Goal: Information Seeking & Learning: Check status

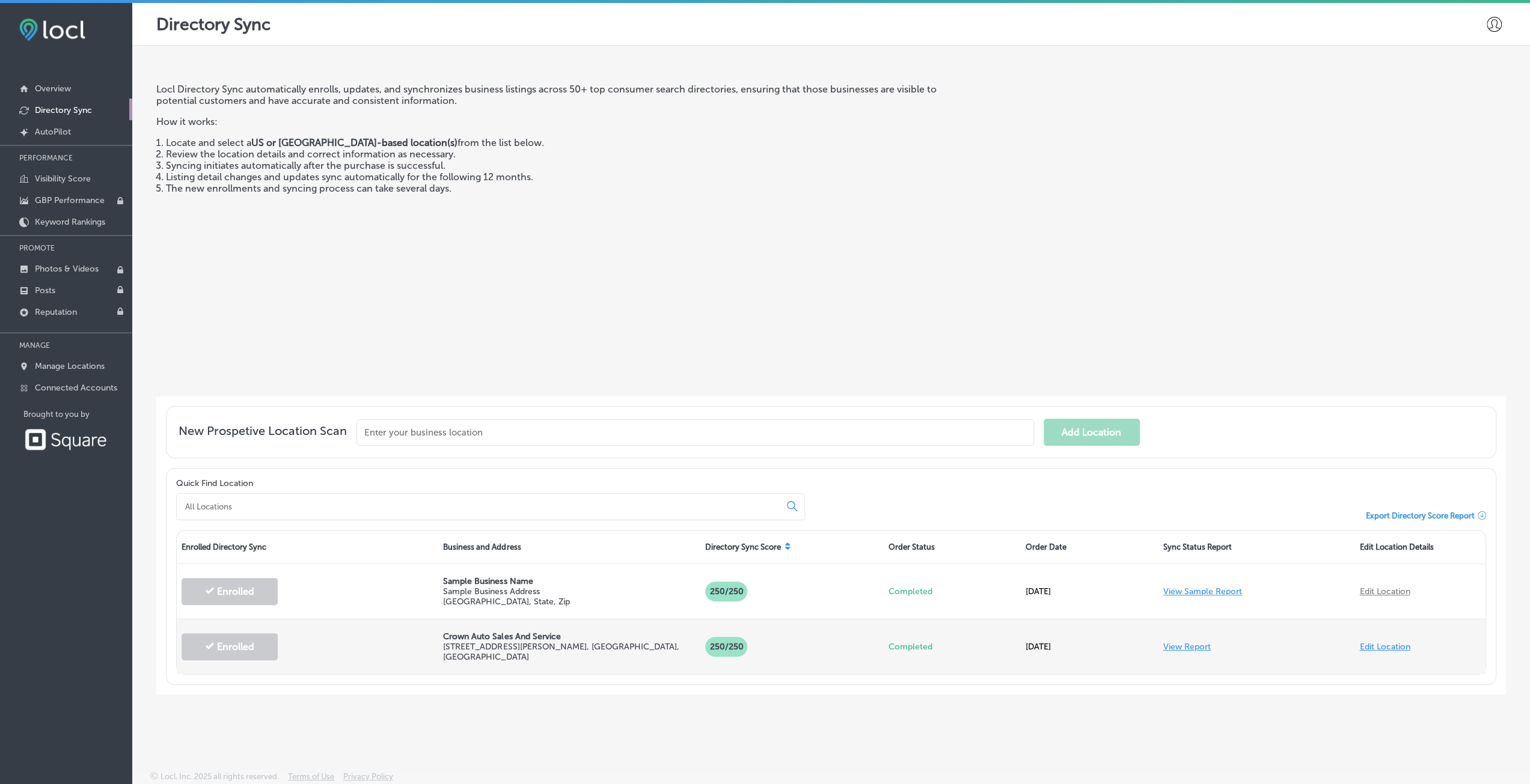
click at [1396, 647] on link "Edit Location" at bounding box center [1384, 646] width 51 height 10
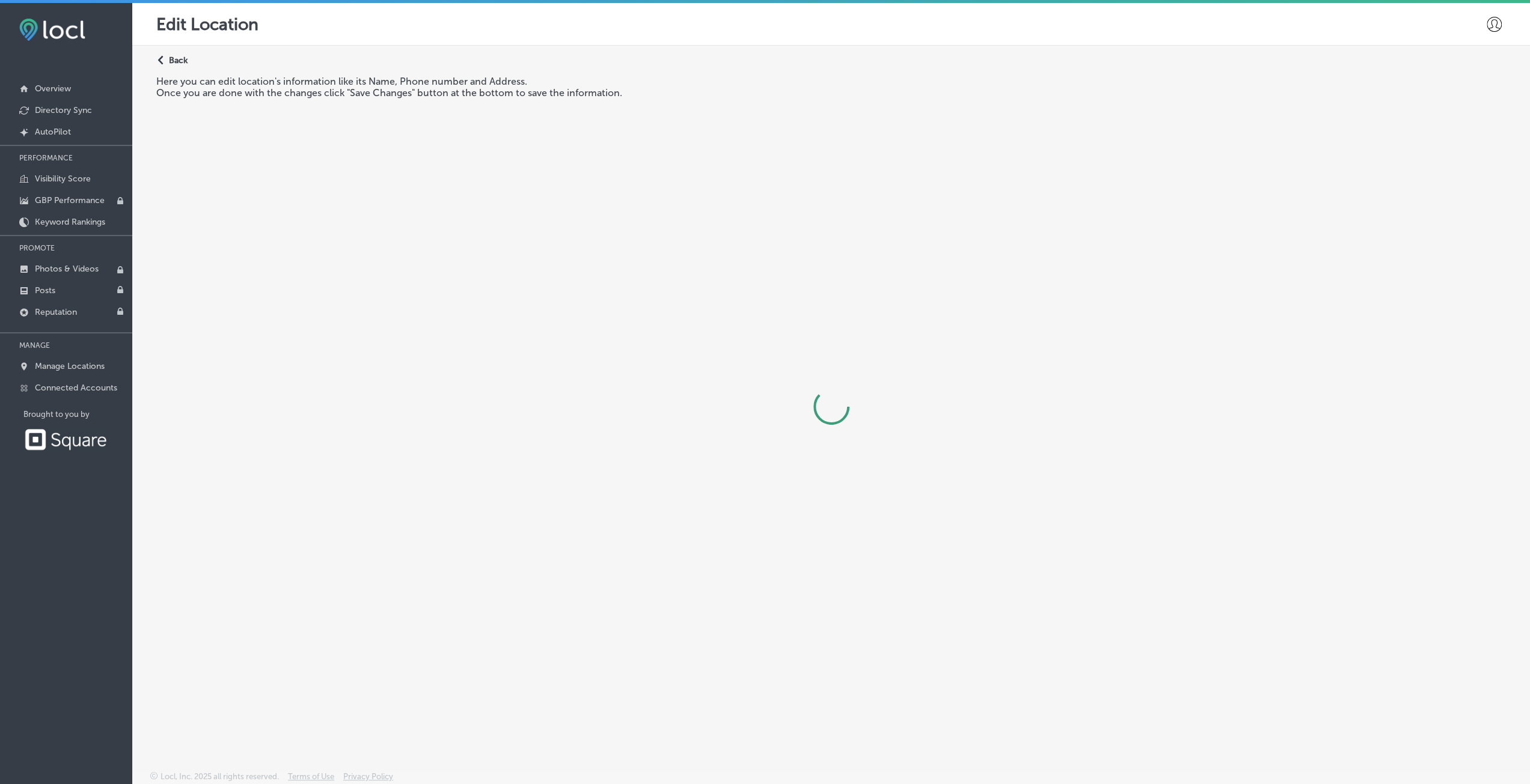
select select "US"
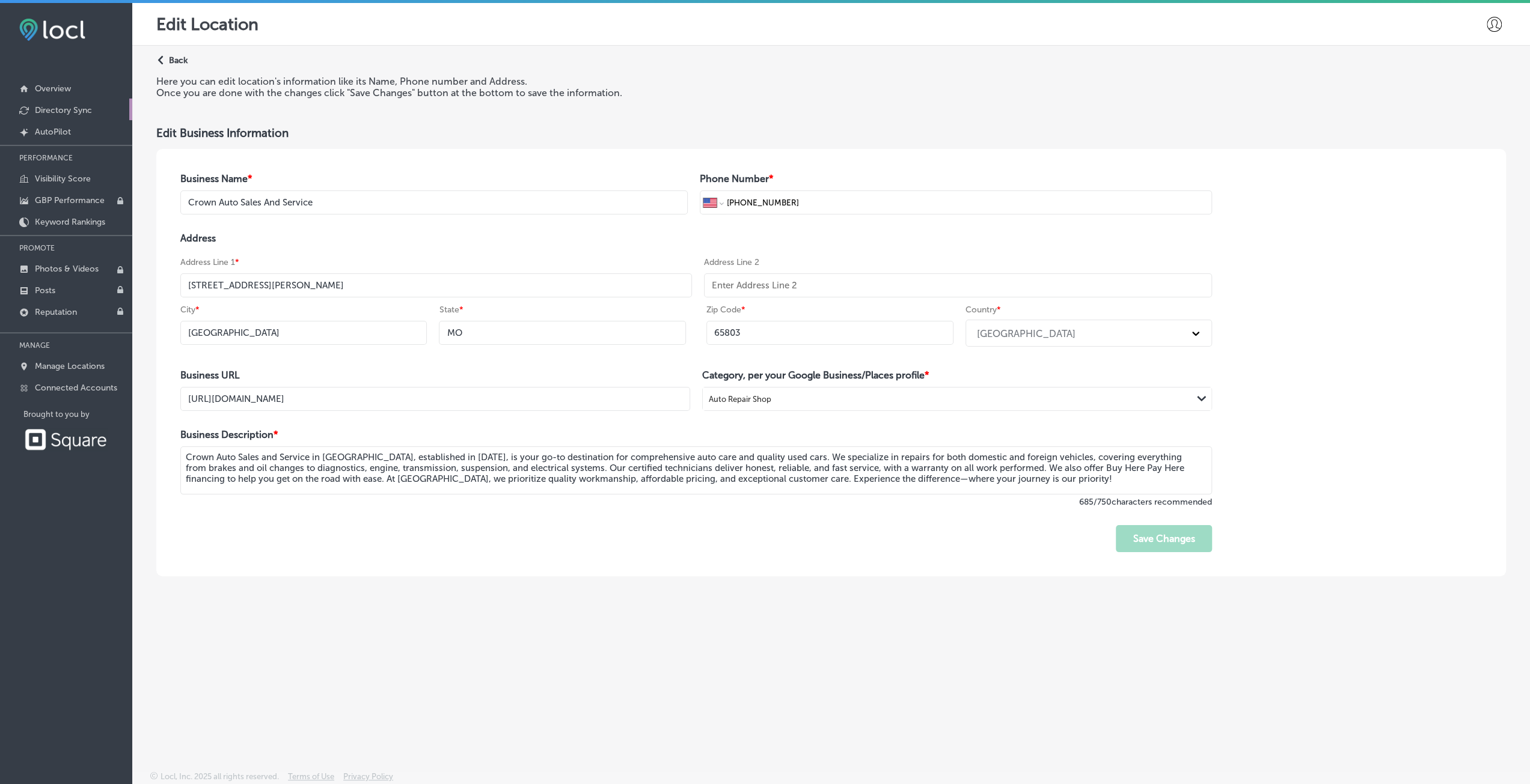
click at [49, 113] on p "Directory Sync" at bounding box center [63, 110] width 57 height 10
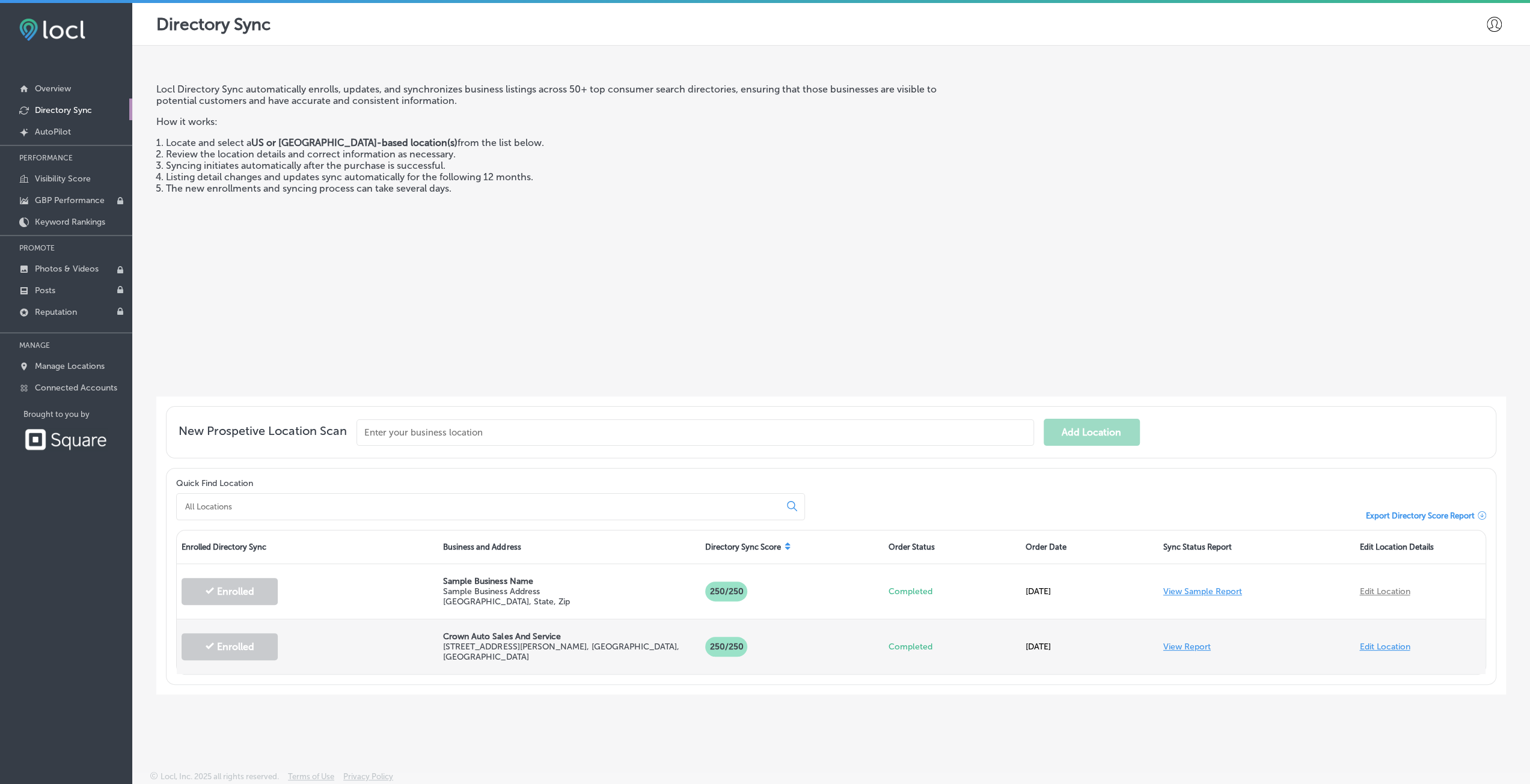
click at [1377, 644] on link "Edit Location" at bounding box center [1384, 646] width 51 height 10
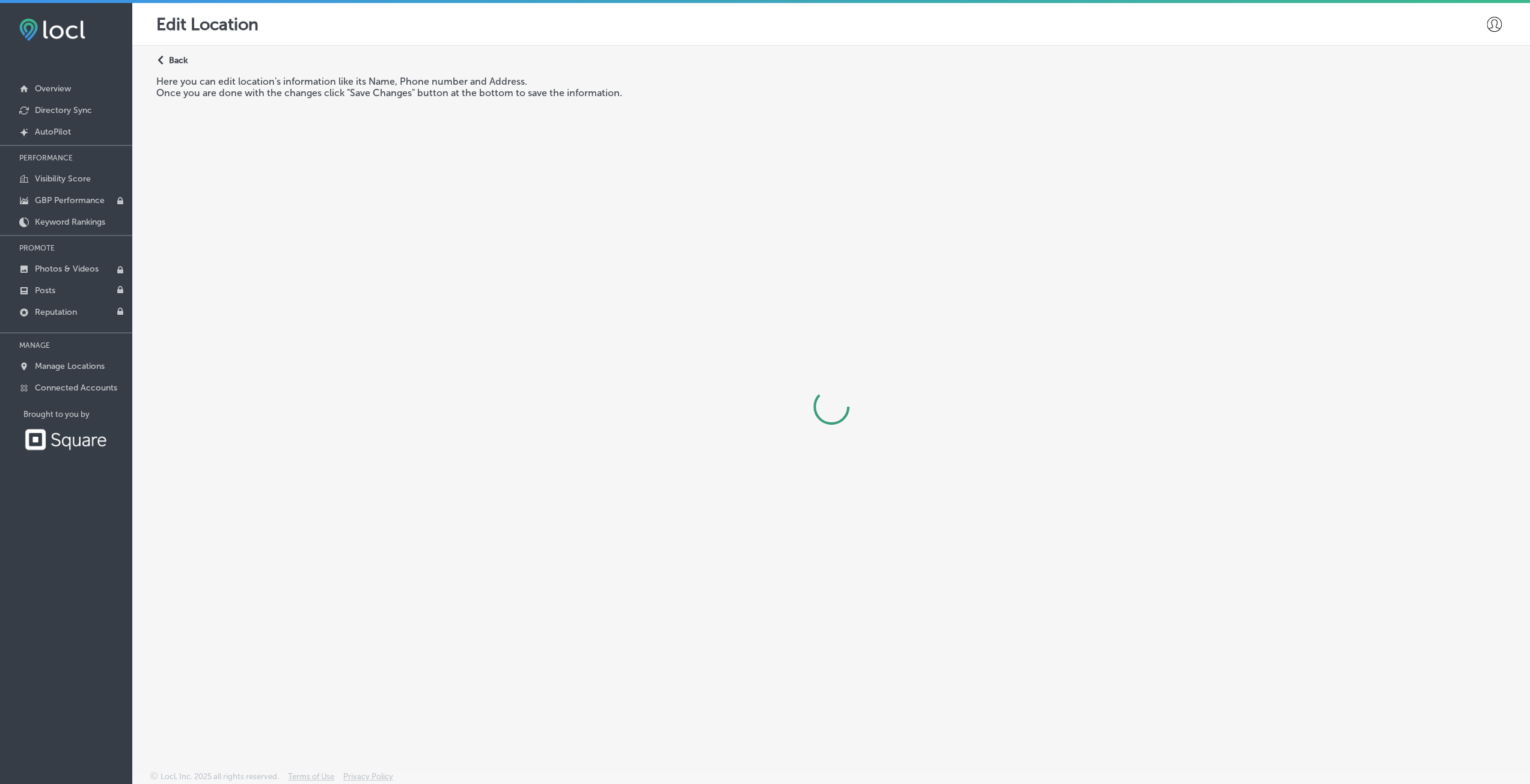
select select "US"
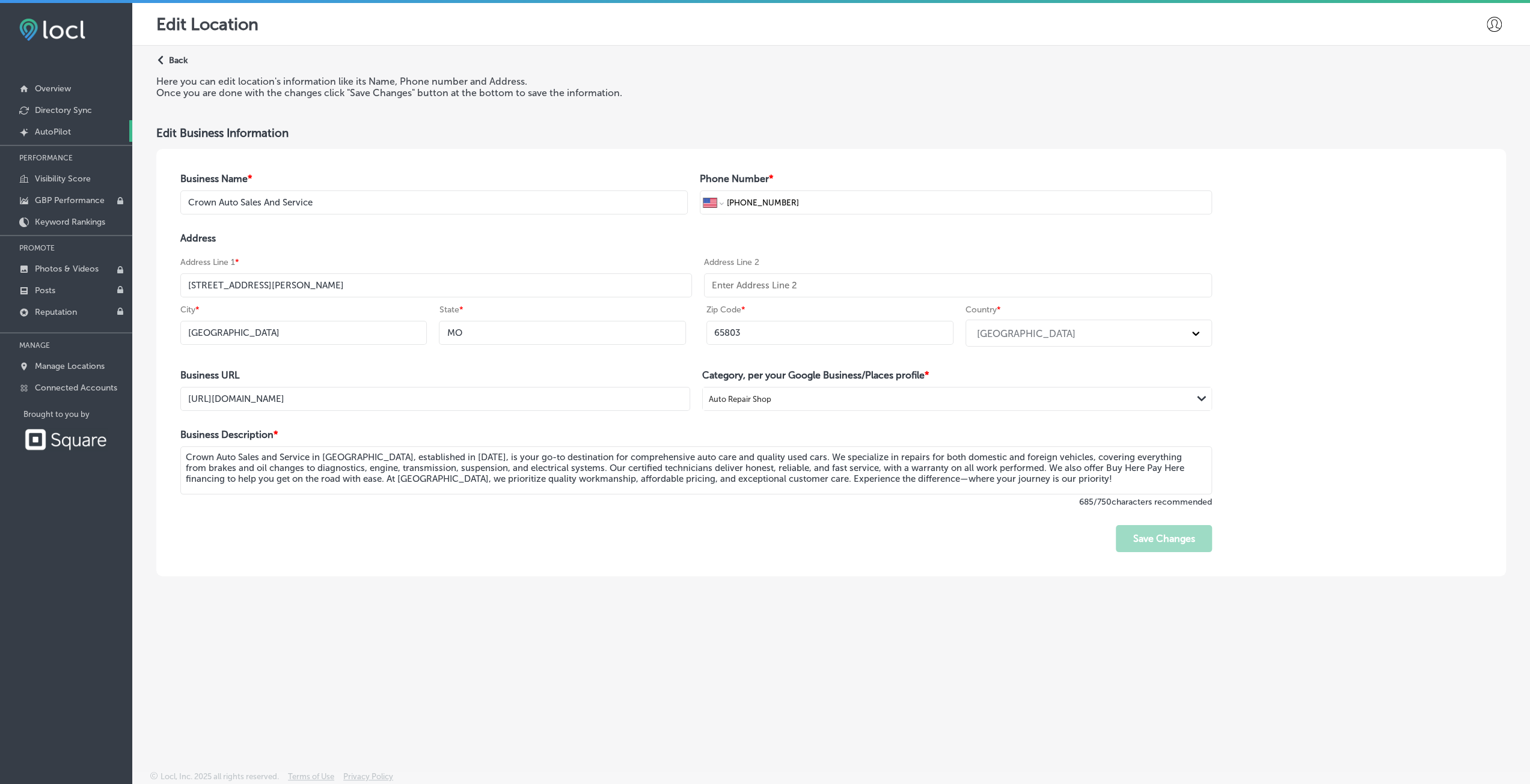
click at [49, 130] on p "AutoPilot" at bounding box center [52, 132] width 36 height 10
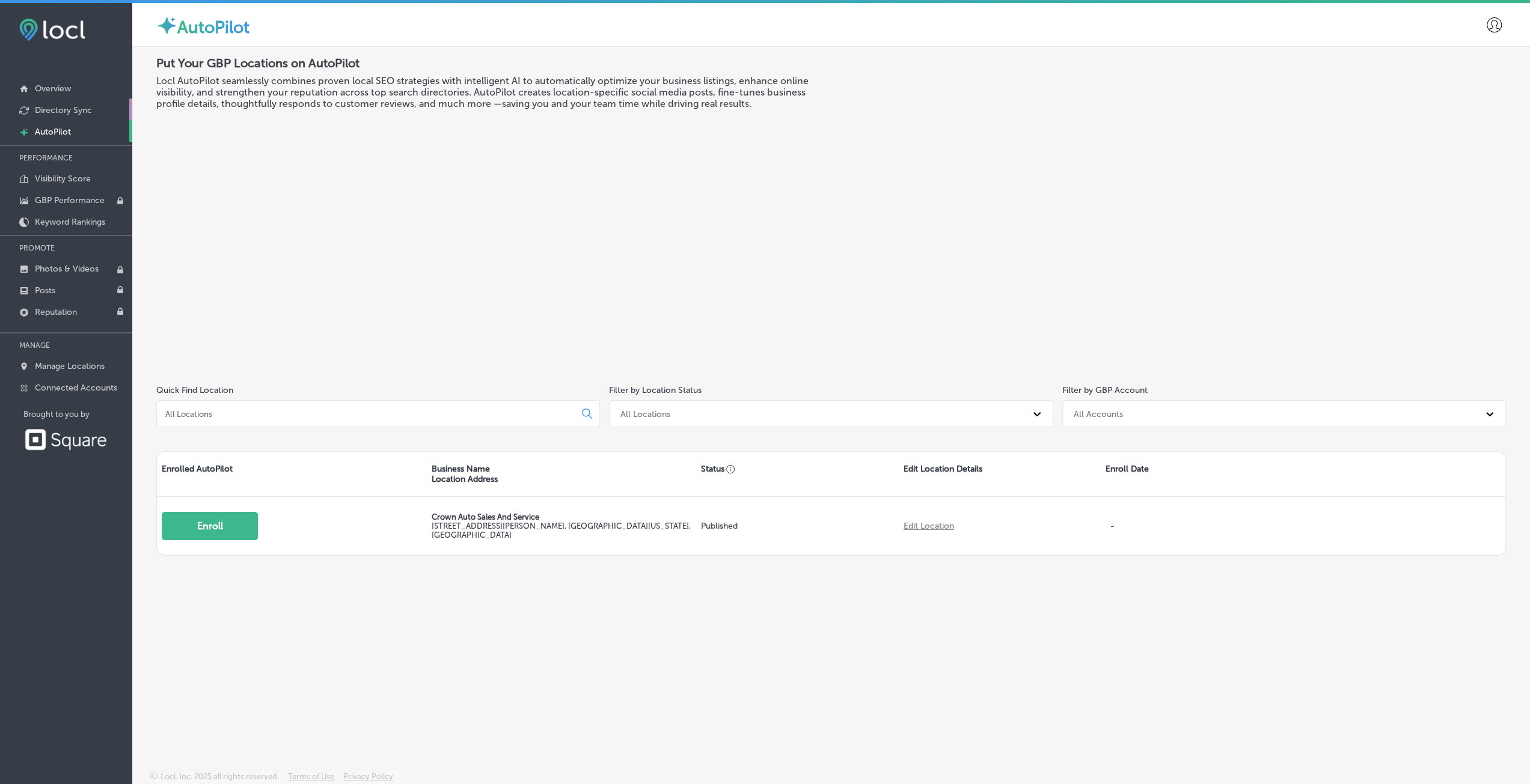
click at [41, 111] on p "Directory Sync" at bounding box center [63, 110] width 57 height 10
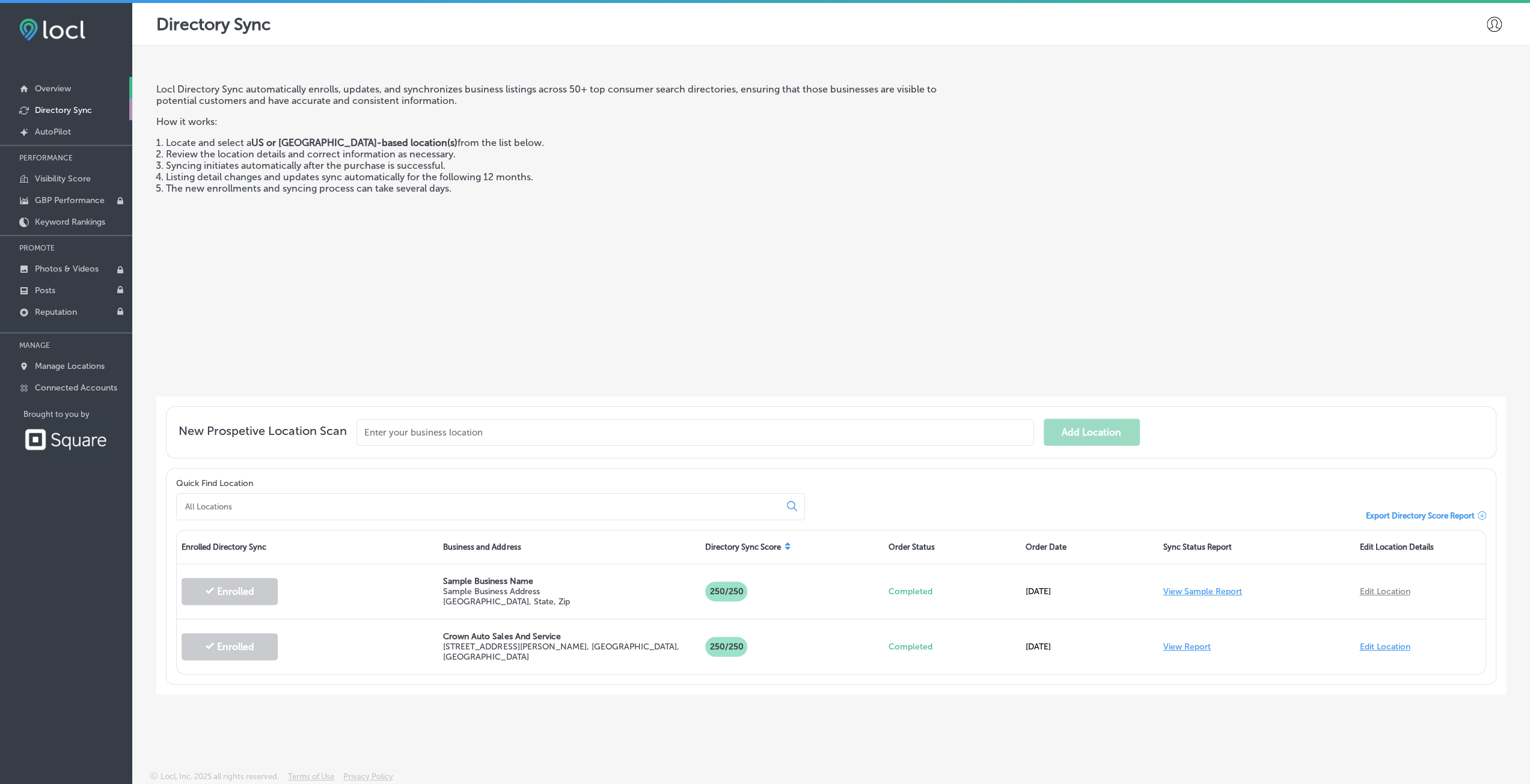
click at [41, 91] on p "Overview" at bounding box center [52, 88] width 36 height 10
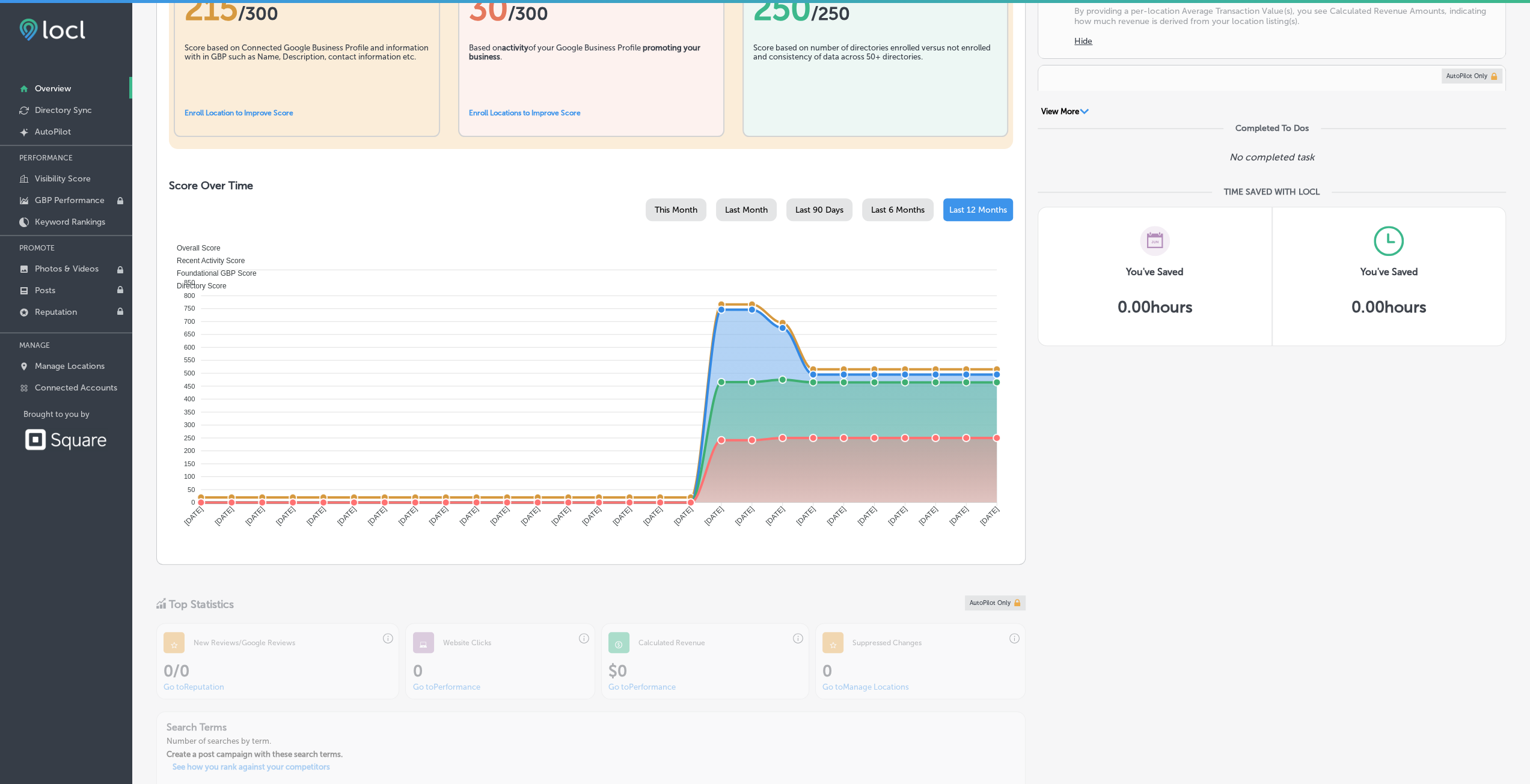
scroll to position [301, 0]
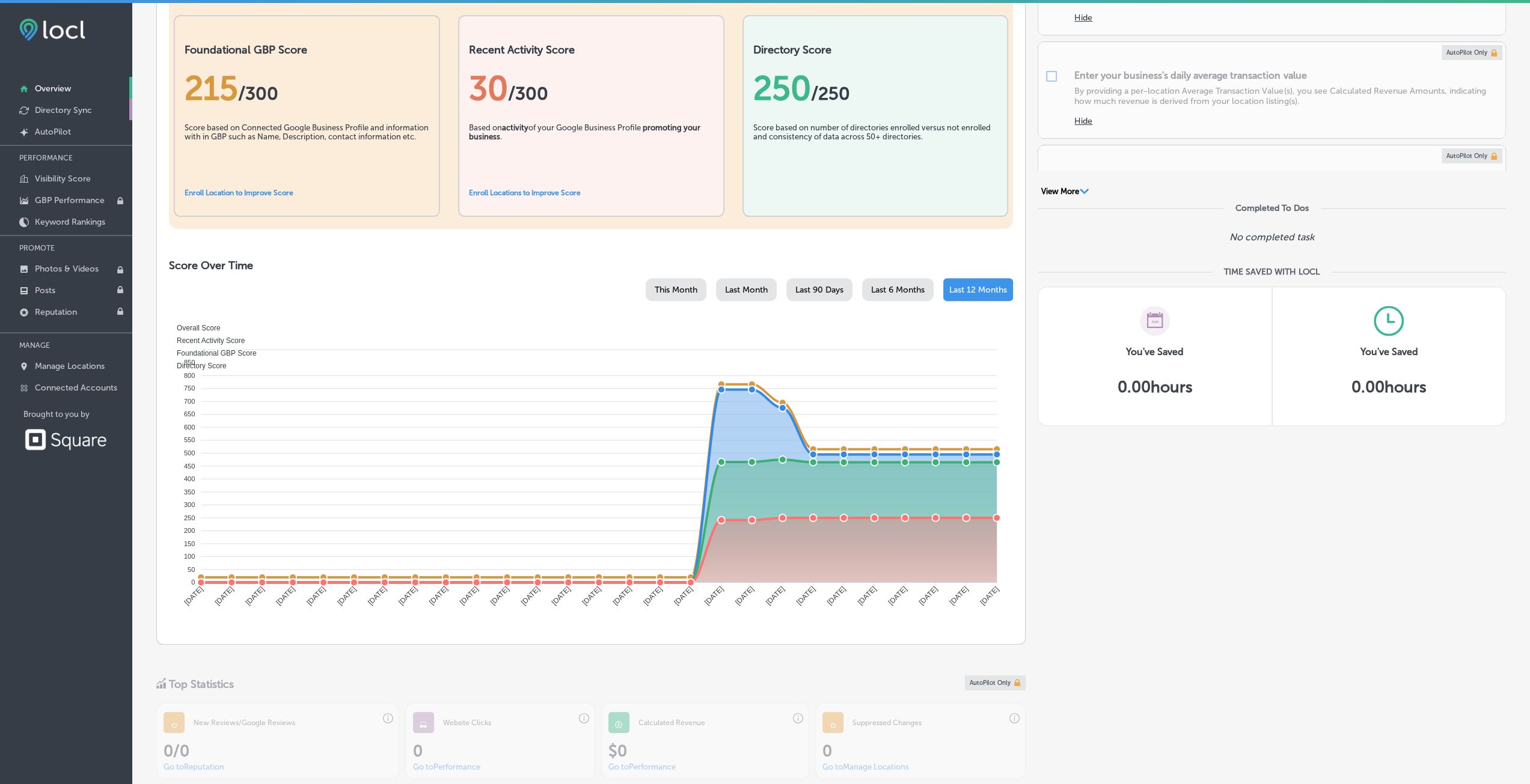
click at [62, 113] on p "Directory Sync" at bounding box center [63, 110] width 57 height 10
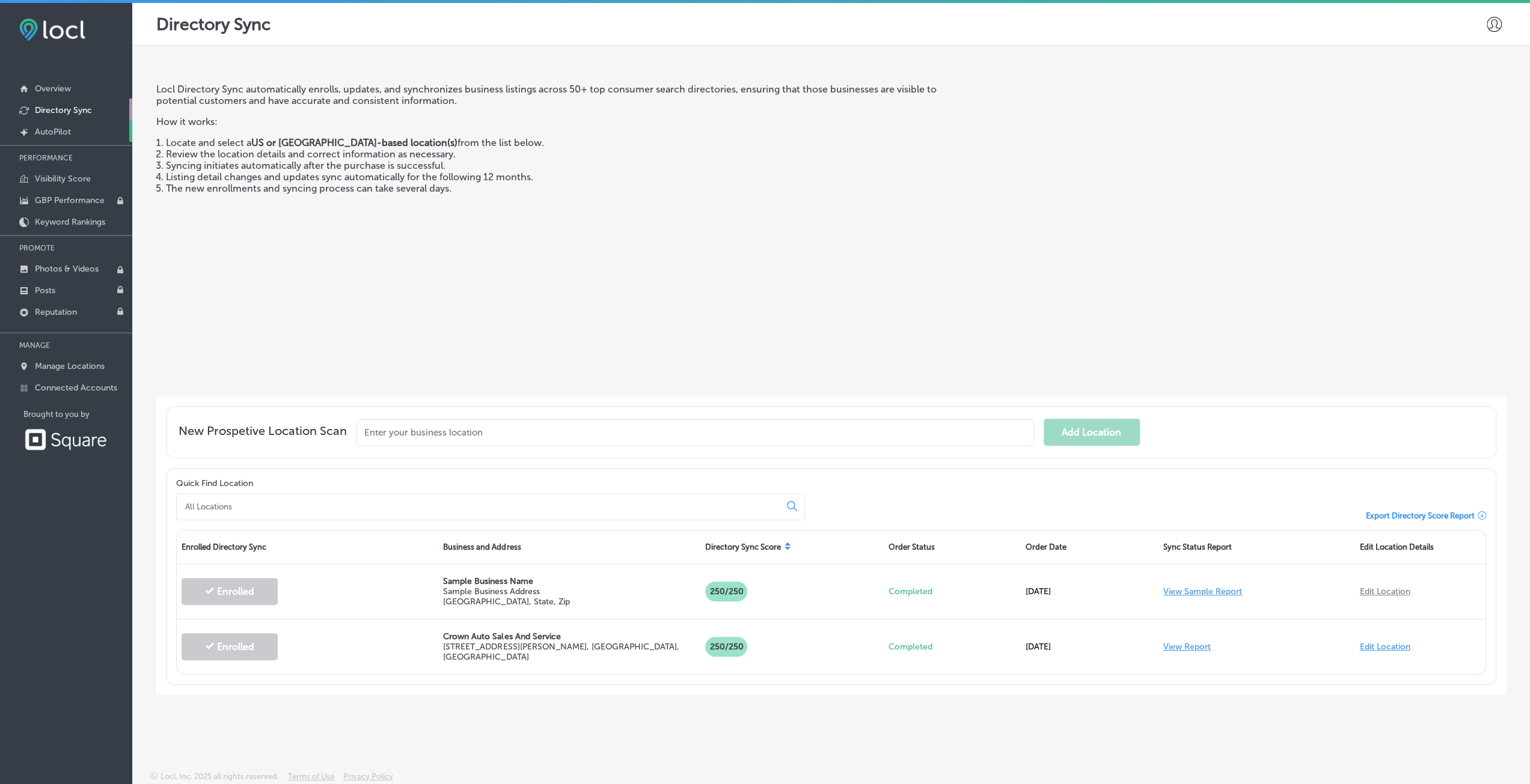
click at [62, 130] on p "AutoPilot" at bounding box center [52, 132] width 36 height 10
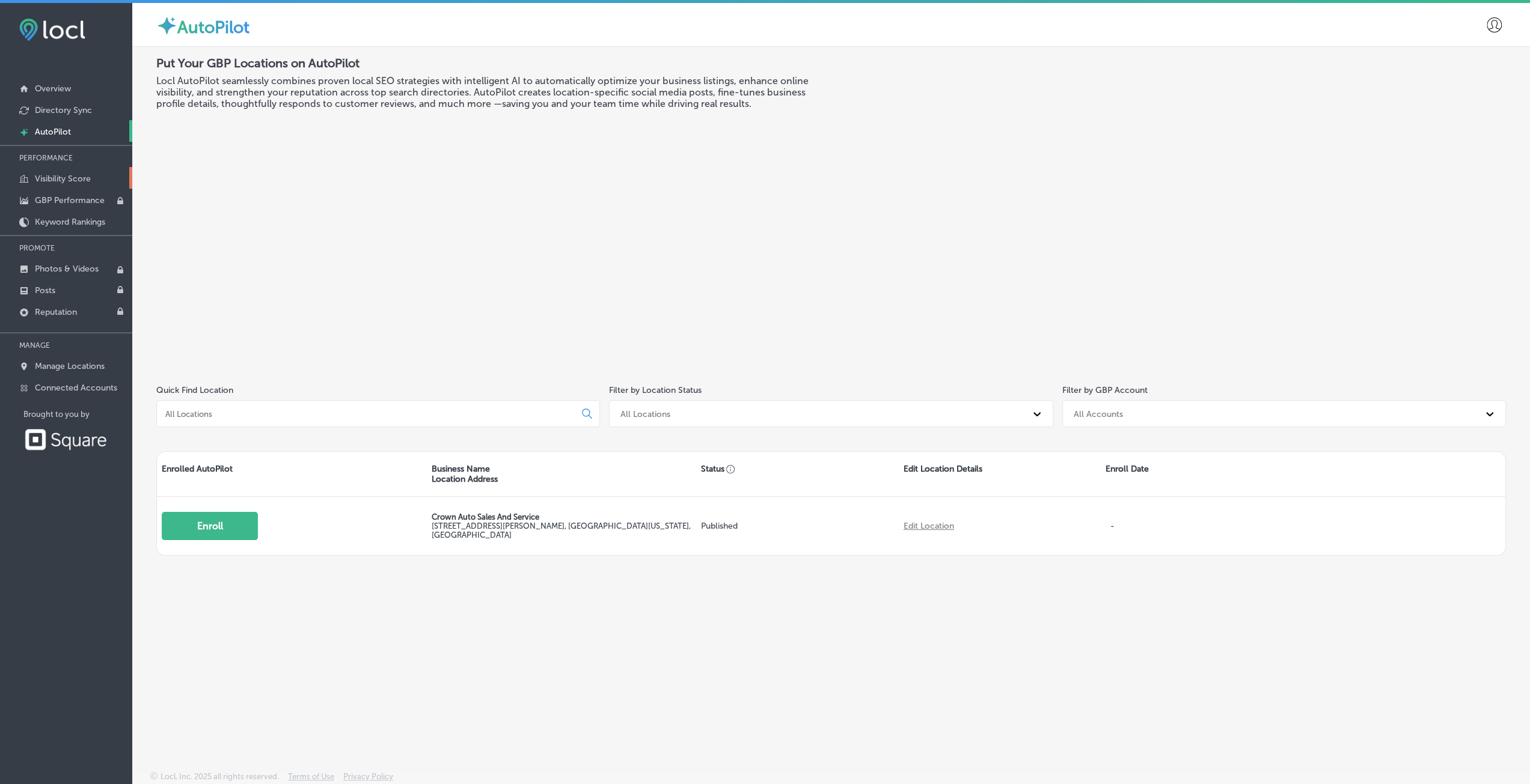
click at [61, 172] on link "Visibility Score" at bounding box center [66, 178] width 133 height 22
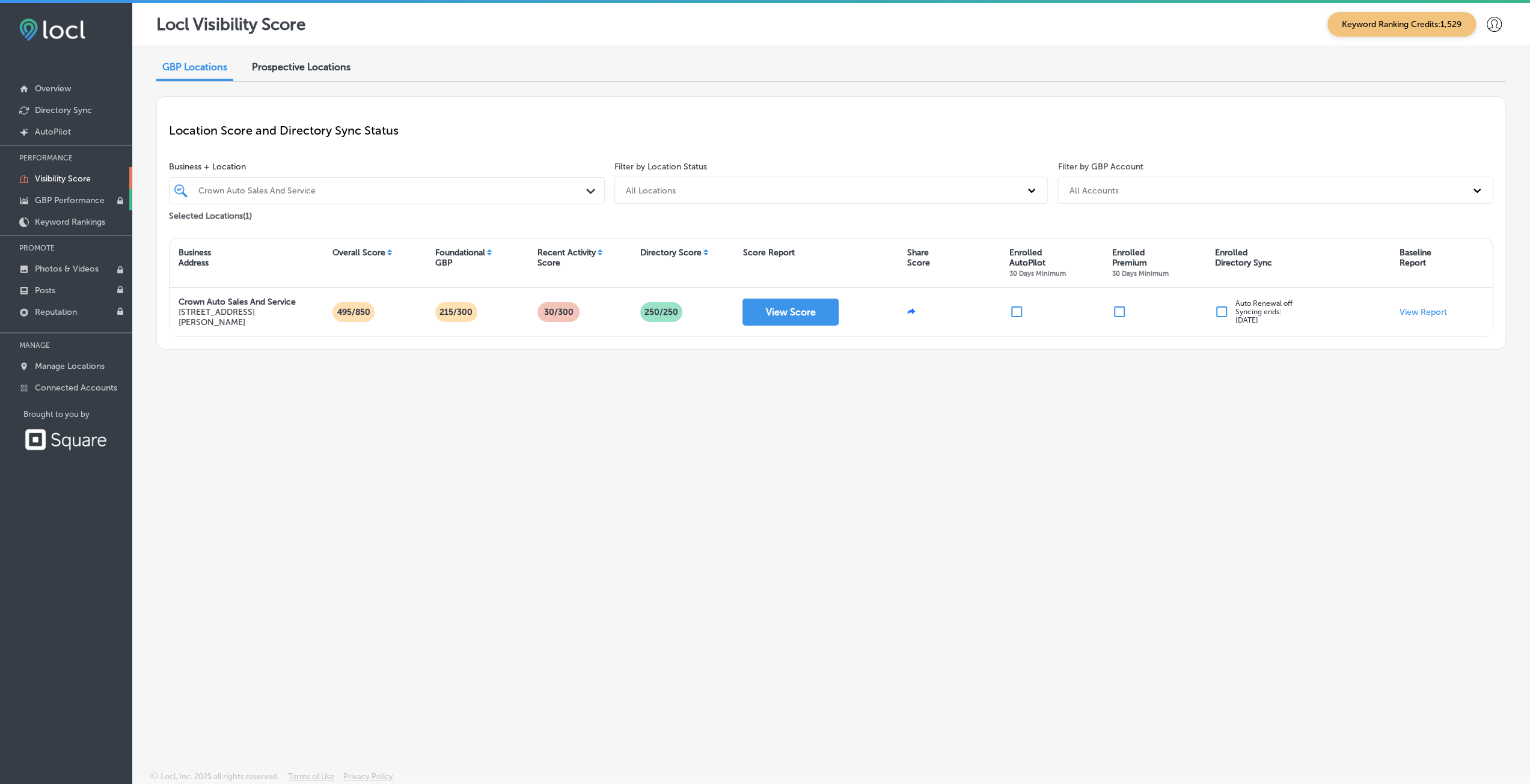
click at [68, 195] on p "GBP Performance" at bounding box center [69, 200] width 69 height 10
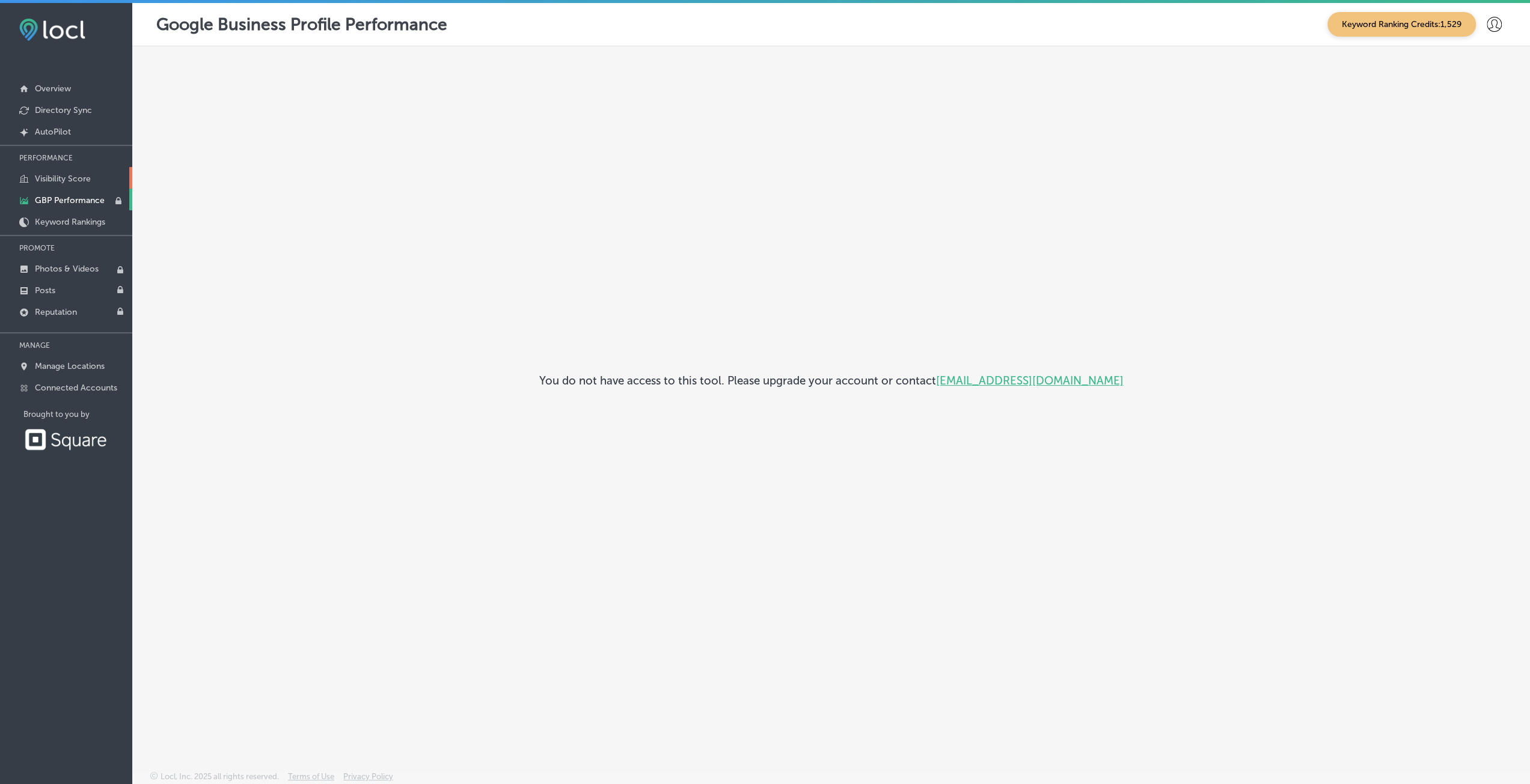
click at [61, 176] on p "Visibility Score" at bounding box center [62, 178] width 55 height 10
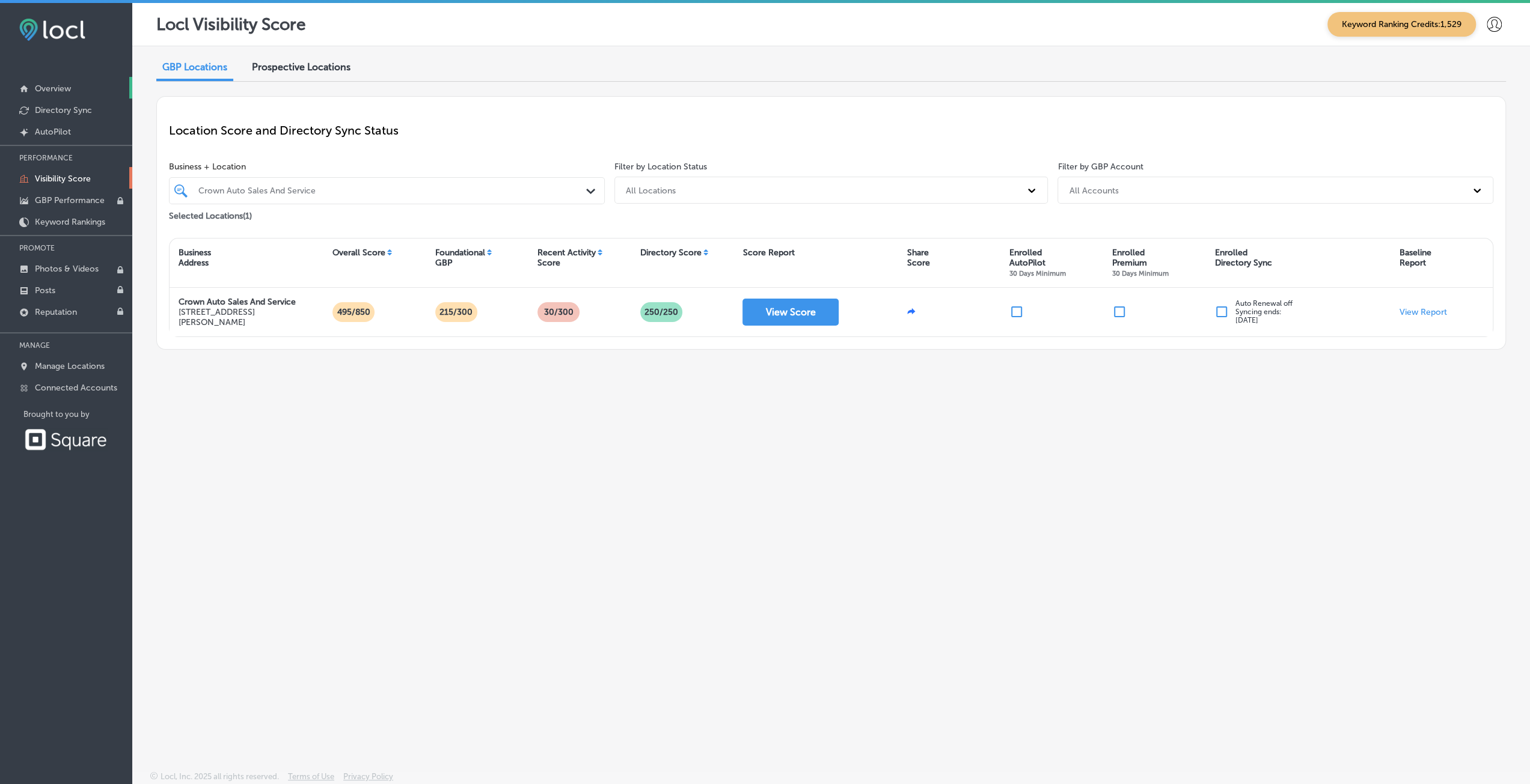
click at [59, 87] on p "Overview" at bounding box center [52, 88] width 36 height 10
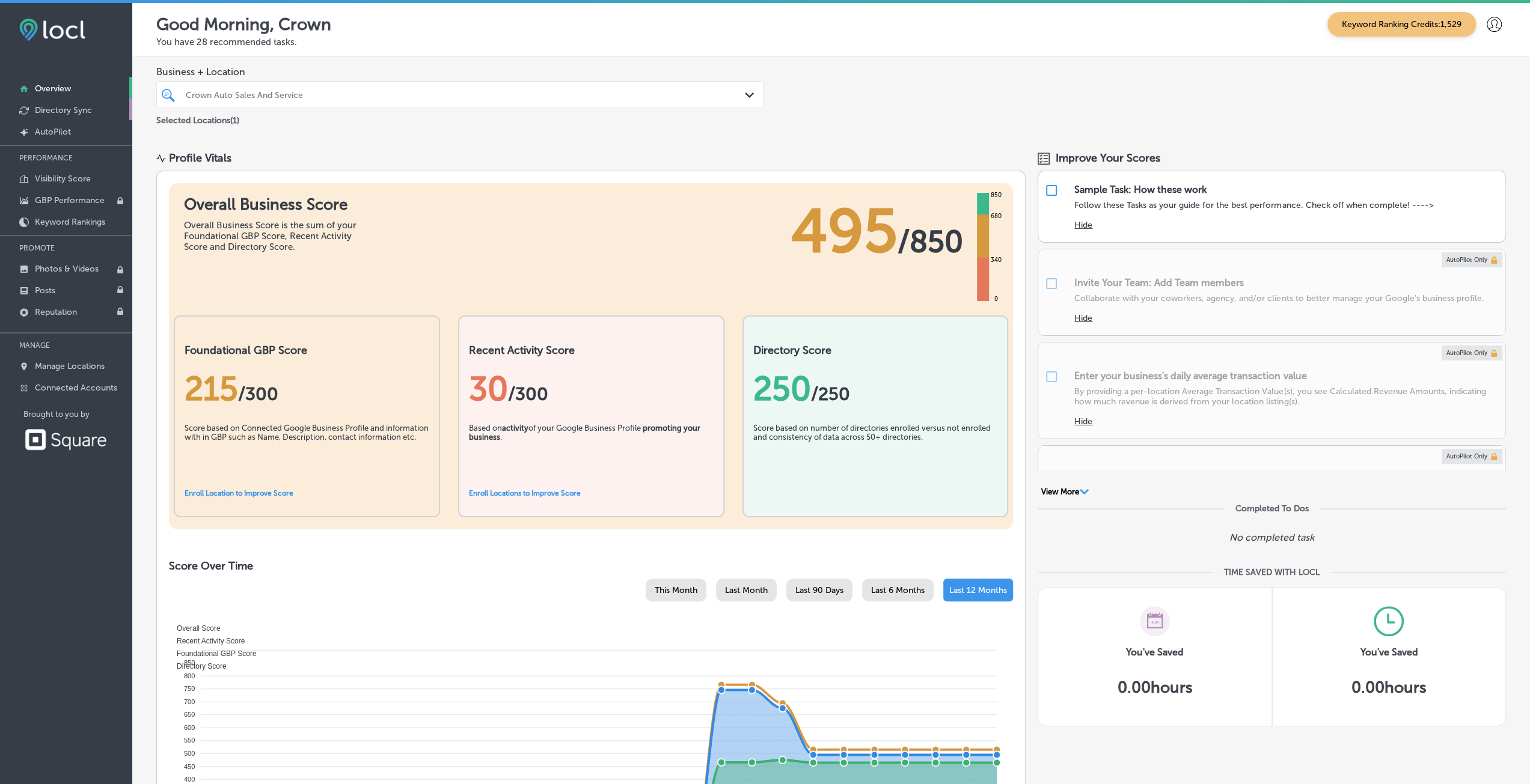
click at [62, 111] on p "Directory Sync" at bounding box center [63, 110] width 57 height 10
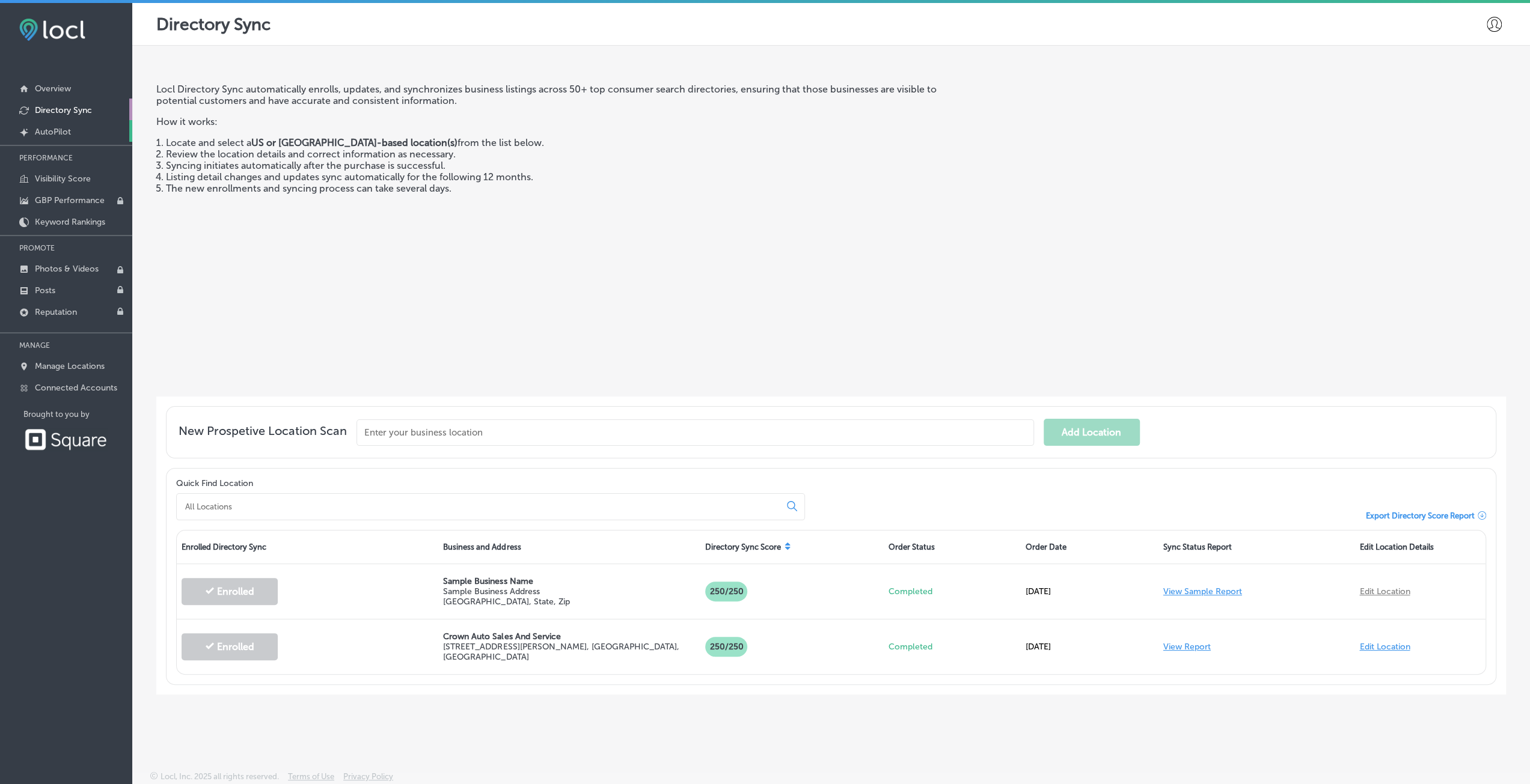
click at [65, 140] on link "Created by potrace 1.10, written by [PERSON_NAME] [DATE]-[DATE] AutoPilot" at bounding box center [66, 131] width 133 height 22
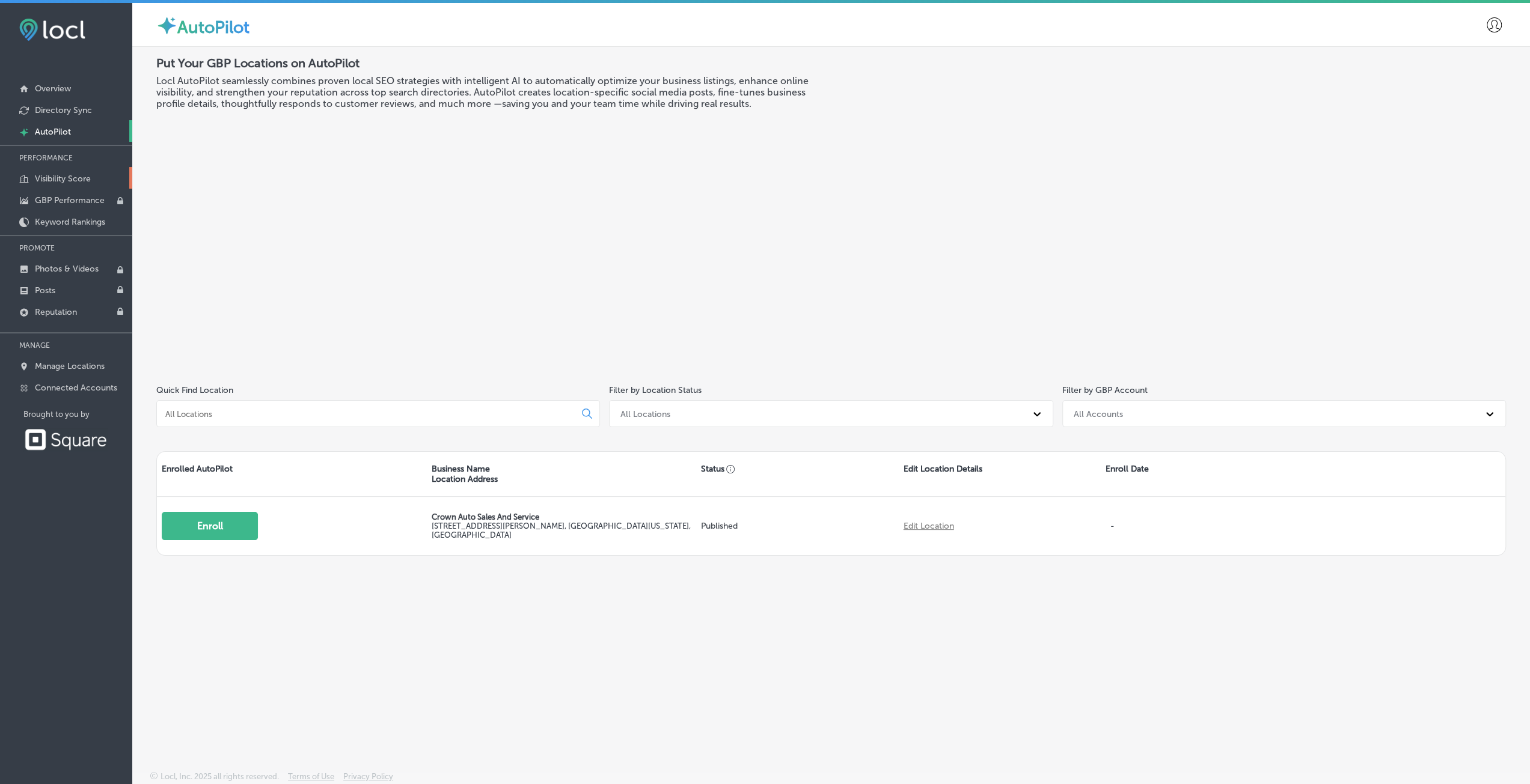
click at [72, 177] on p "Visibility Score" at bounding box center [62, 178] width 55 height 10
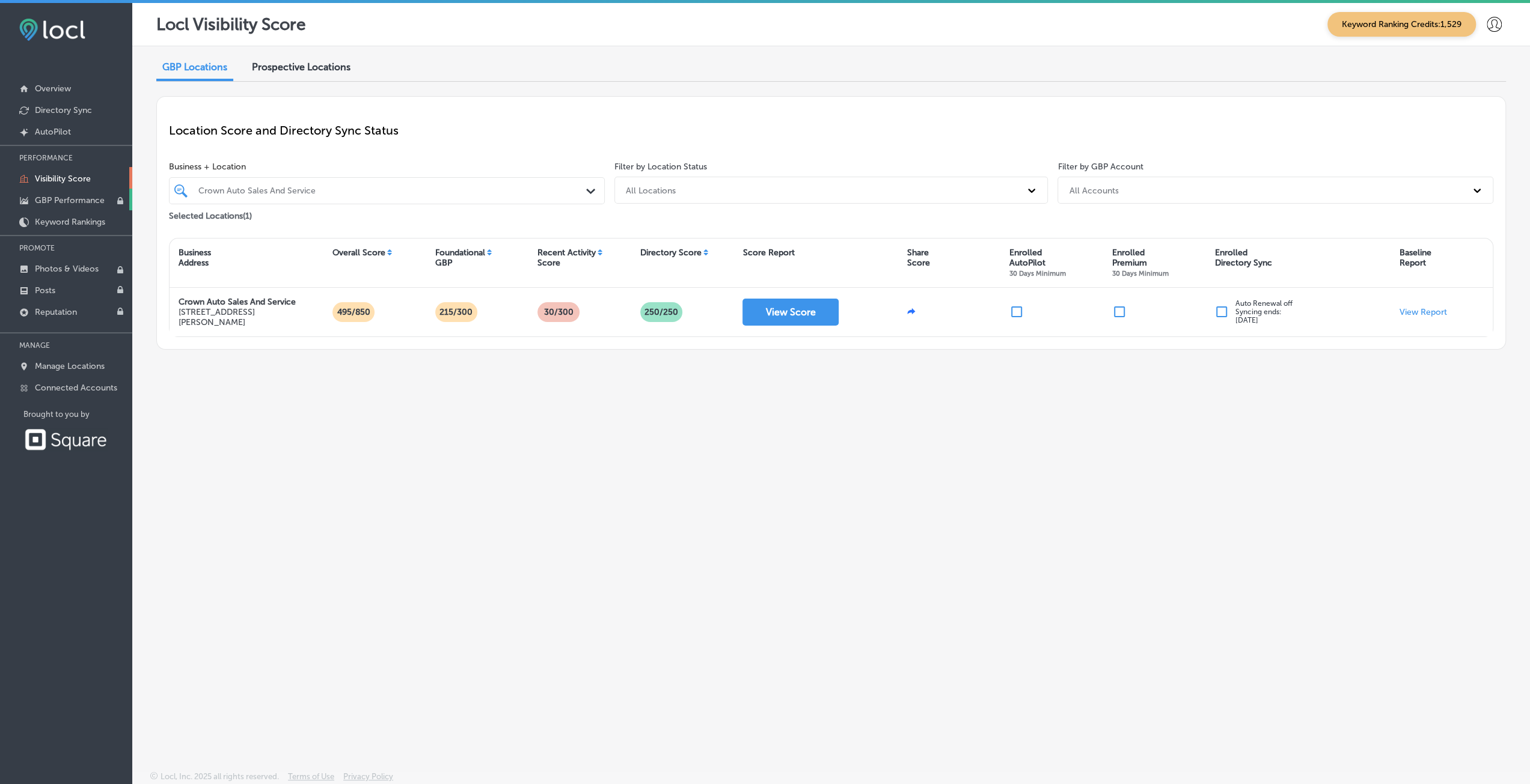
click at [80, 201] on p "GBP Performance" at bounding box center [69, 200] width 69 height 10
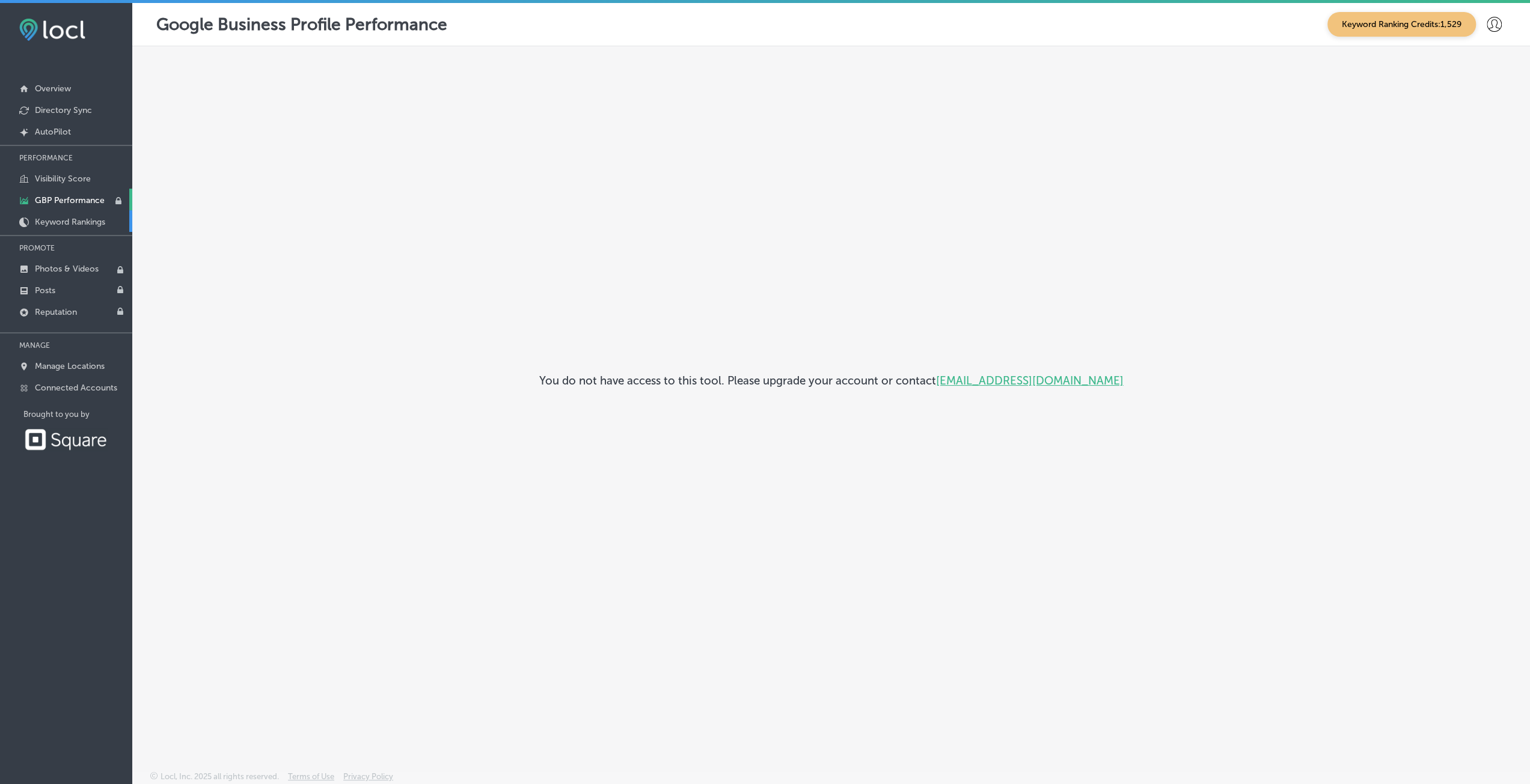
click at [51, 217] on p "Keyword Rankings" at bounding box center [69, 222] width 70 height 10
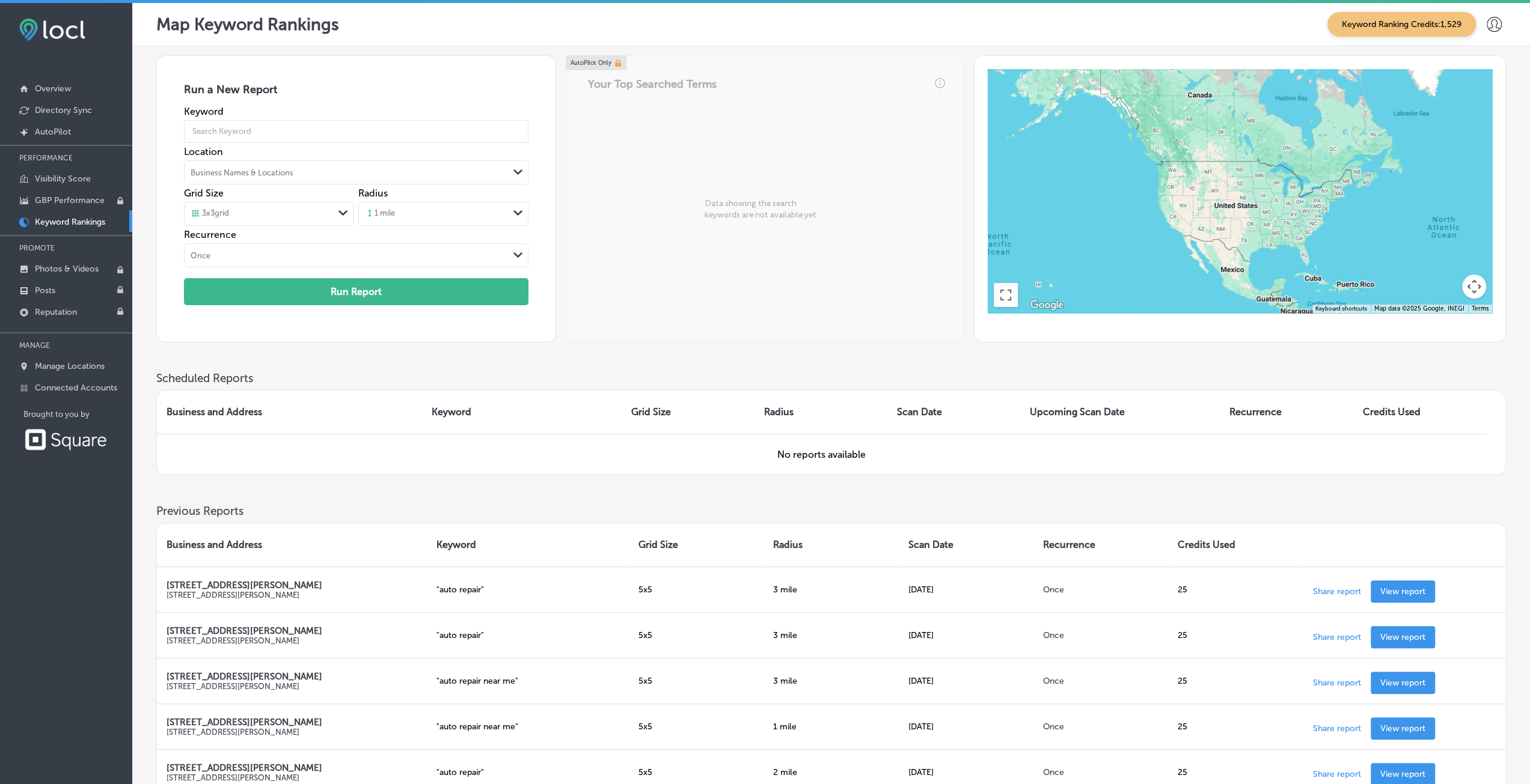
click at [51, 165] on p "PERFORMANCE" at bounding box center [66, 158] width 133 height 18
click at [80, 361] on p "Manage Locations" at bounding box center [69, 366] width 69 height 10
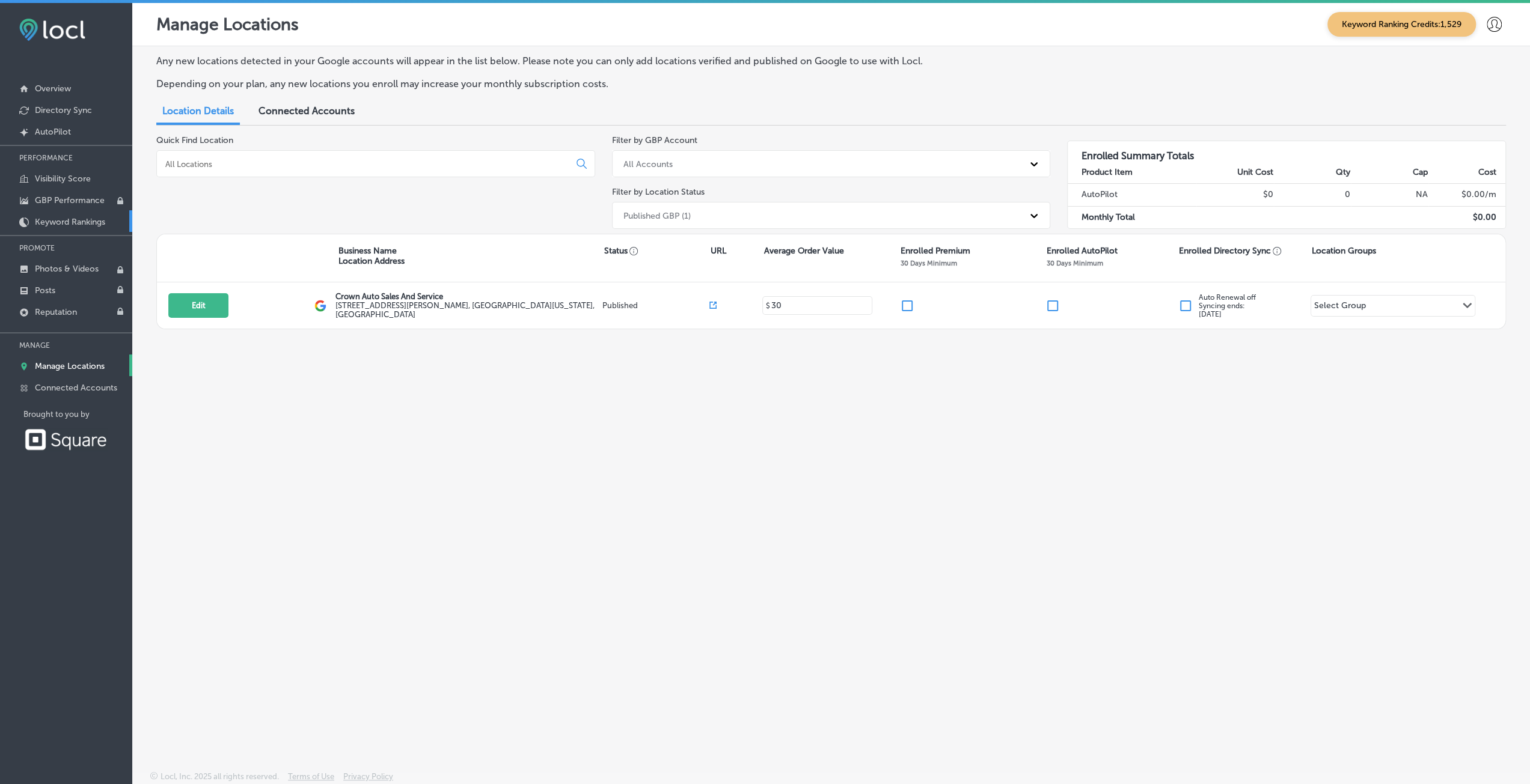
click at [63, 214] on link "Keyword Rankings" at bounding box center [66, 221] width 133 height 22
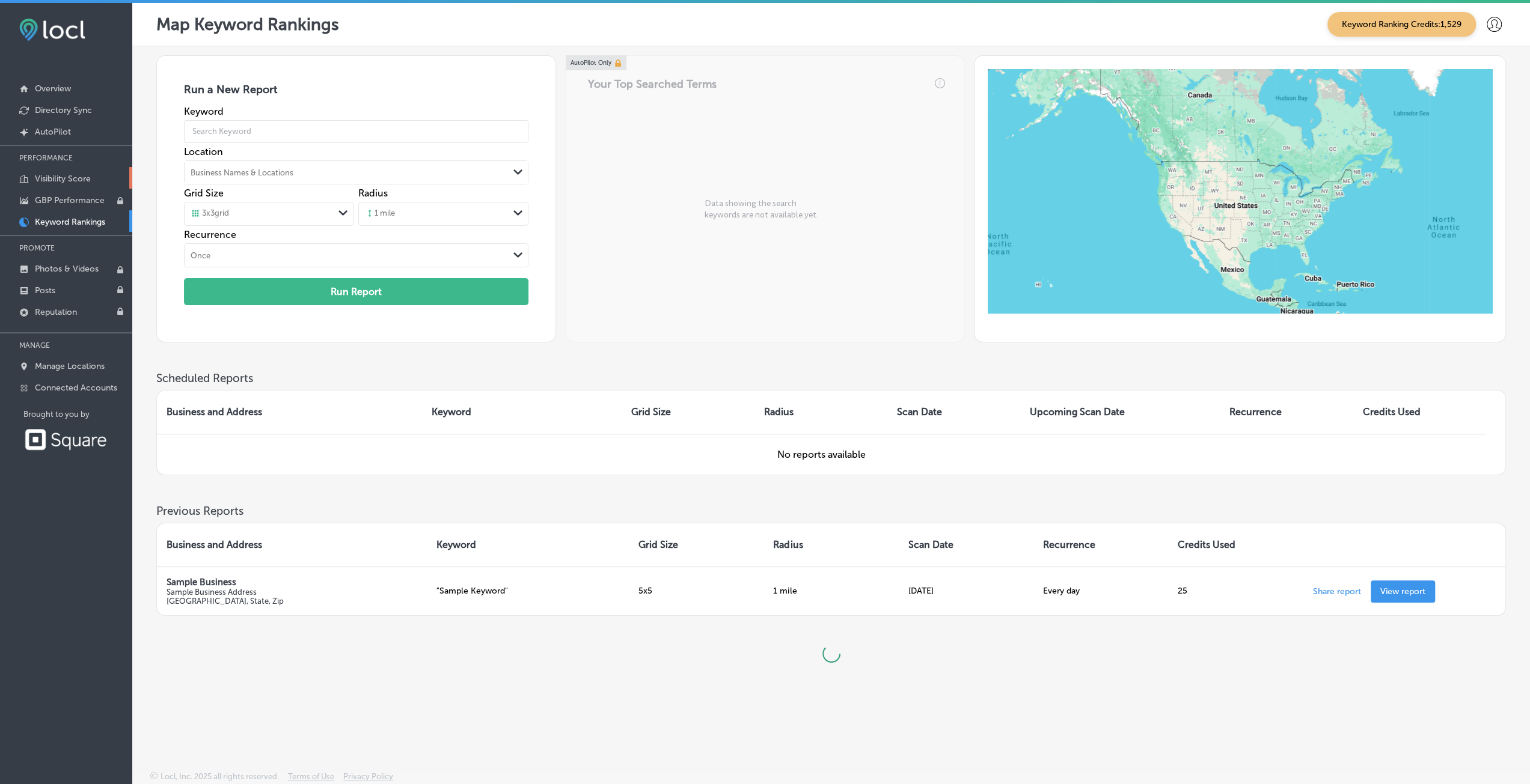
click at [57, 173] on p "Visibility Score" at bounding box center [62, 178] width 55 height 10
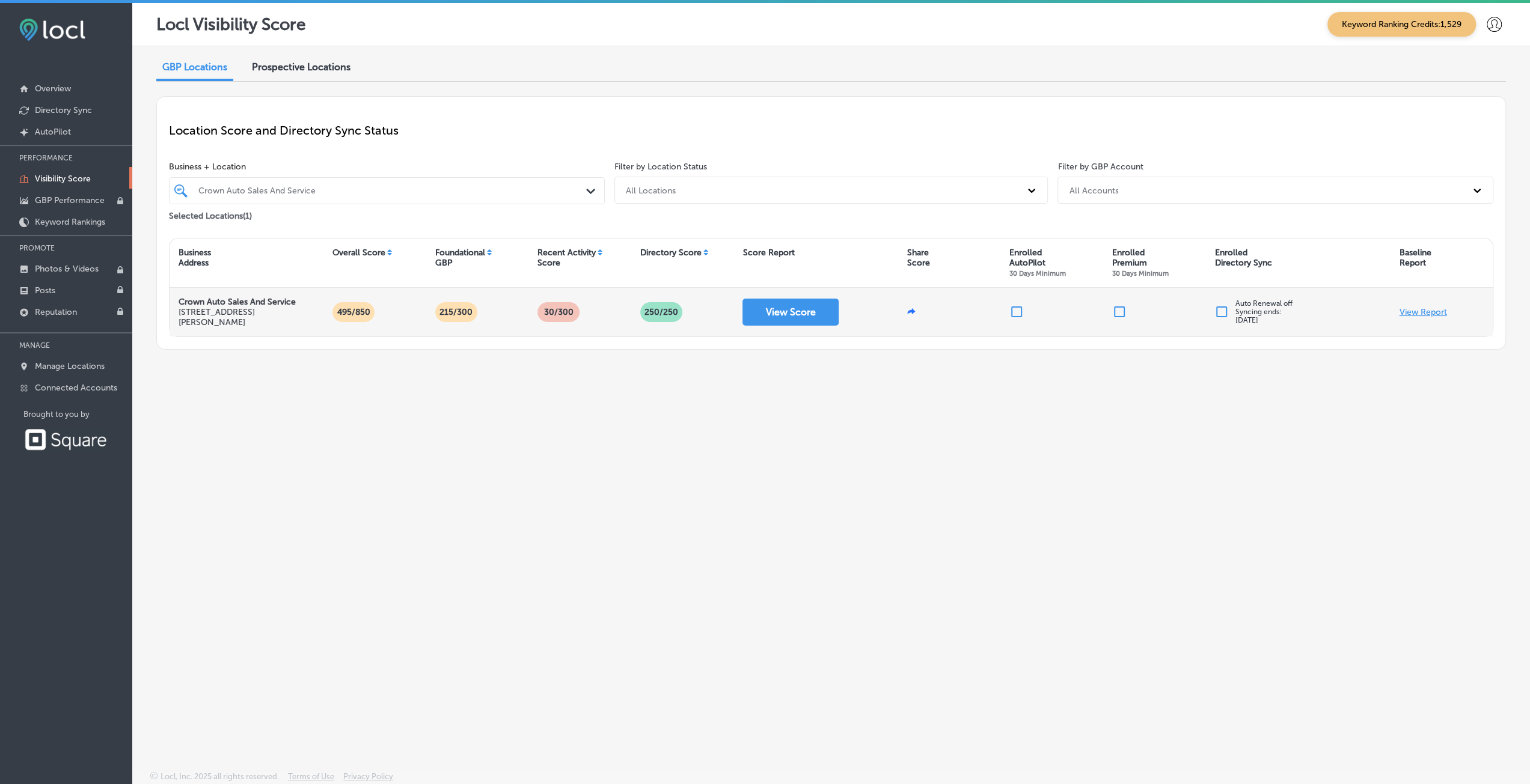
click at [1405, 313] on p "View Report" at bounding box center [1423, 312] width 48 height 10
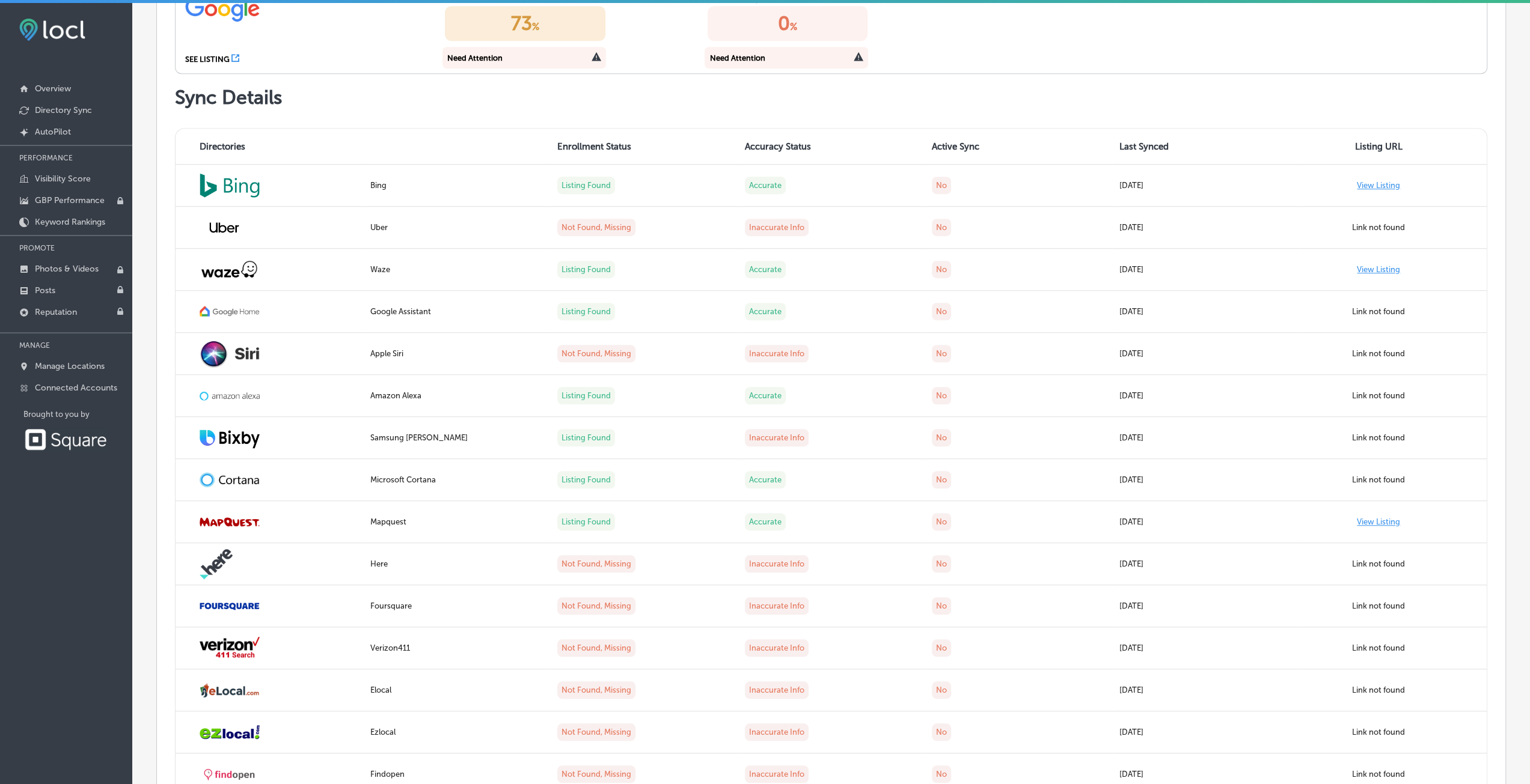
scroll to position [722, 0]
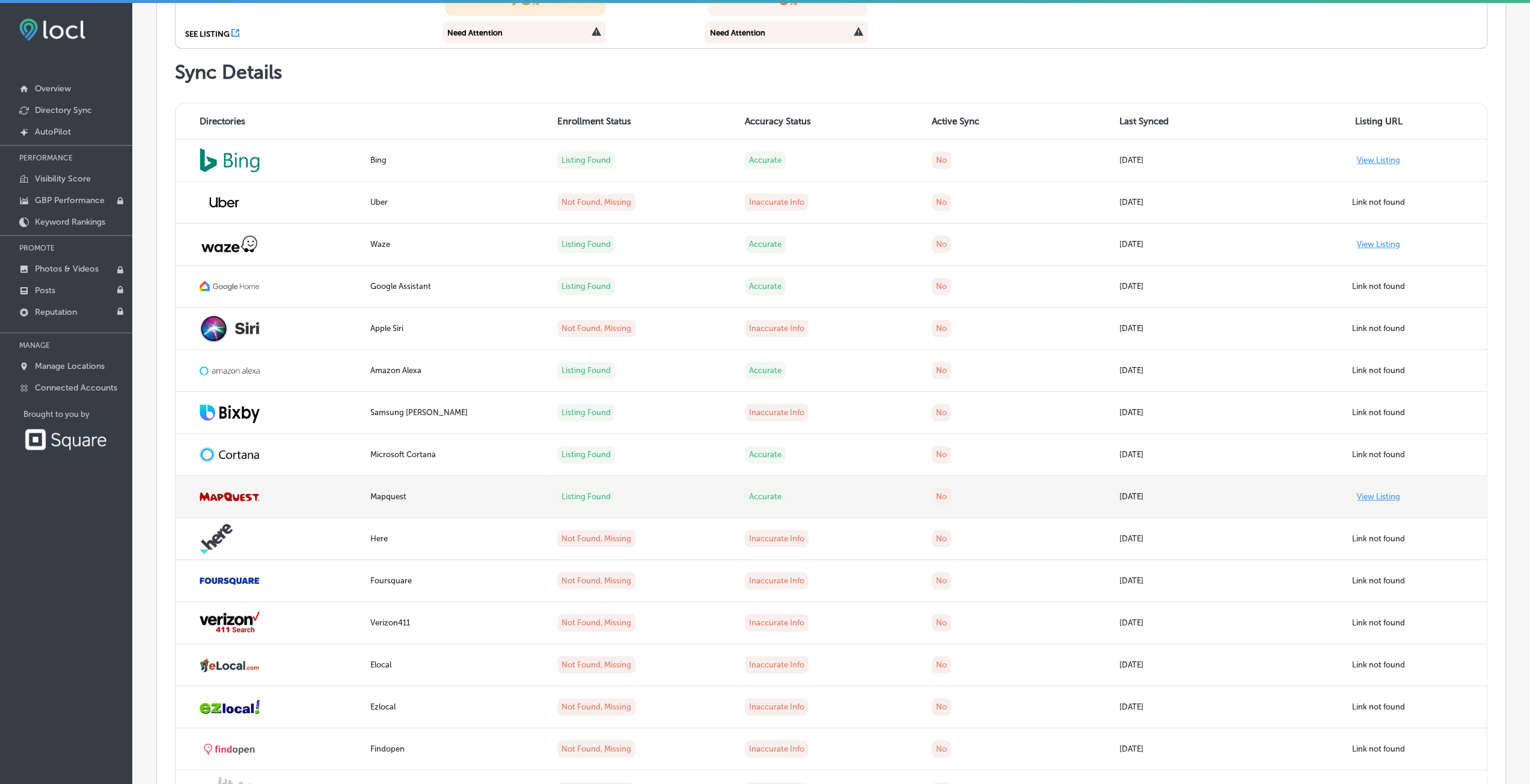
click at [1364, 495] on link "View Listing" at bounding box center [1378, 496] width 44 height 9
